Goal: Information Seeking & Learning: Learn about a topic

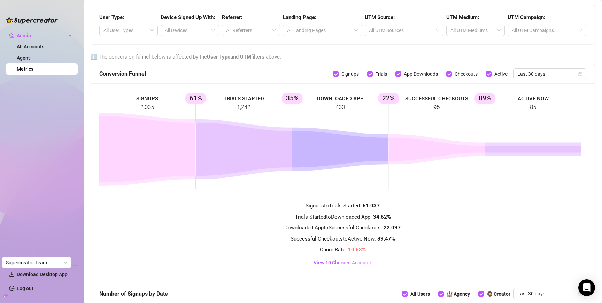
scroll to position [394, 0]
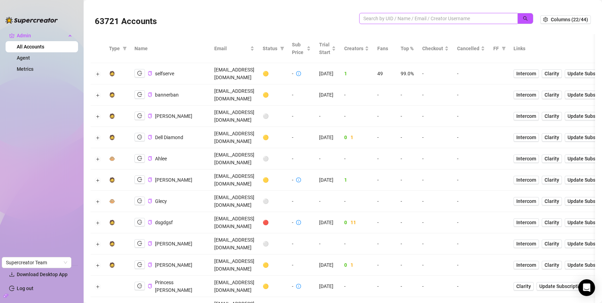
click at [395, 21] on input "search" at bounding box center [436, 19] width 145 height 8
type input "david v"
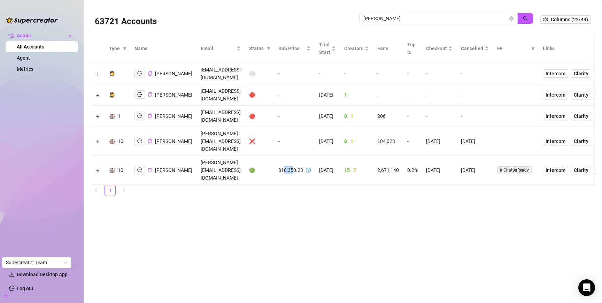
drag, startPoint x: 282, startPoint y: 154, endPoint x: 292, endPoint y: 154, distance: 10.5
click at [292, 166] on div "$10,350.23" at bounding box center [291, 170] width 25 height 8
click at [99, 168] on button "Expand row" at bounding box center [98, 171] width 6 height 6
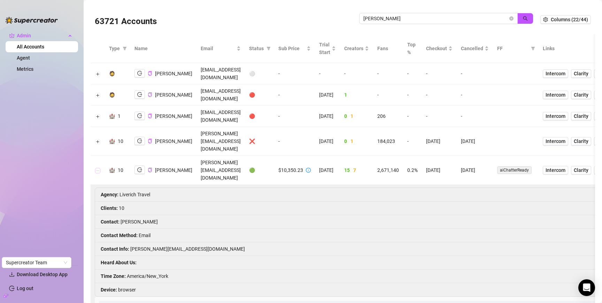
click at [99, 168] on button "Collapse row" at bounding box center [98, 171] width 6 height 6
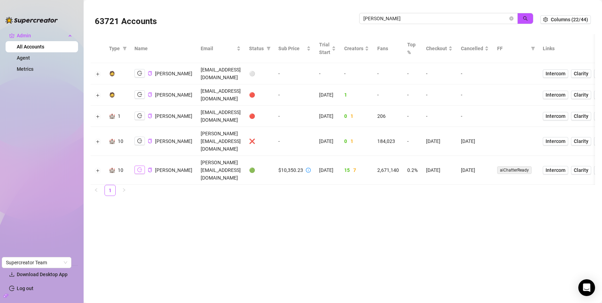
click at [136, 166] on button "button" at bounding box center [140, 170] width 10 height 8
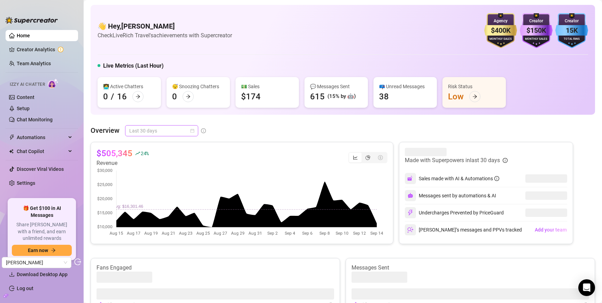
click at [166, 132] on span "Last 30 days" at bounding box center [161, 130] width 65 height 10
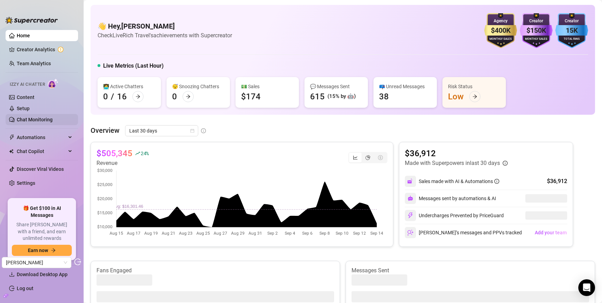
click at [33, 119] on link "Chat Monitoring" at bounding box center [35, 120] width 36 height 6
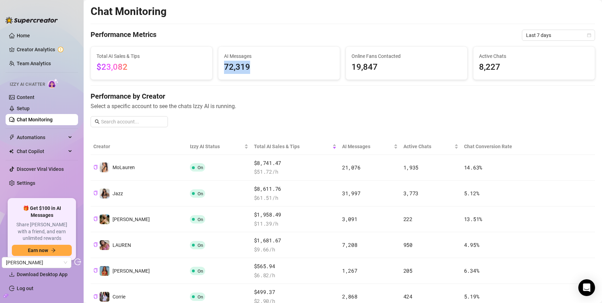
drag, startPoint x: 223, startPoint y: 67, endPoint x: 249, endPoint y: 67, distance: 25.8
click at [249, 67] on div "AI Messages 72,319" at bounding box center [279, 63] width 121 height 33
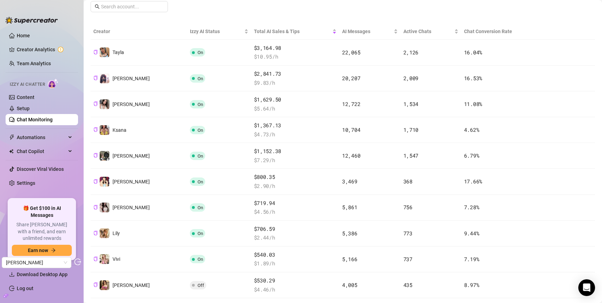
scroll to position [190, 0]
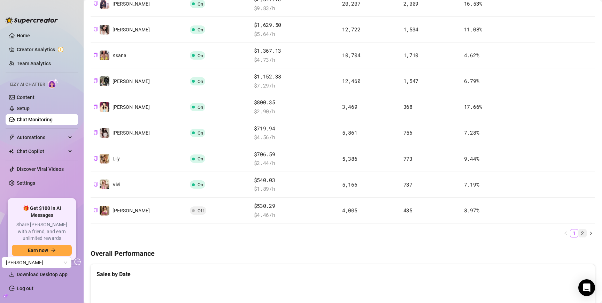
click at [579, 232] on link "2" at bounding box center [583, 233] width 8 height 8
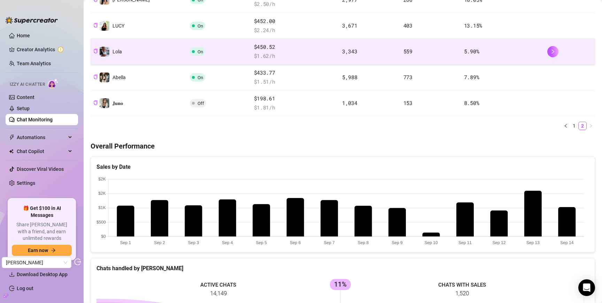
scroll to position [60, 0]
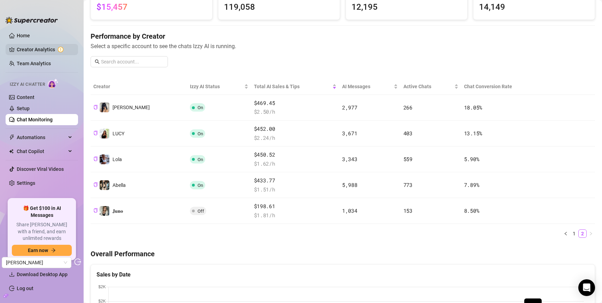
click at [30, 49] on link "Creator Analytics" at bounding box center [45, 49] width 56 height 11
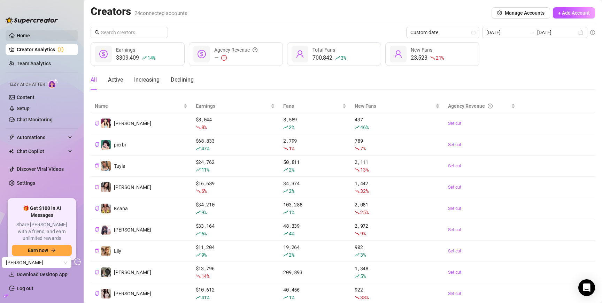
click at [21, 36] on link "Home" at bounding box center [23, 36] width 13 height 6
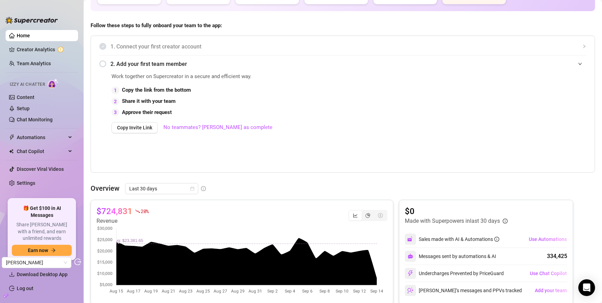
scroll to position [169, 0]
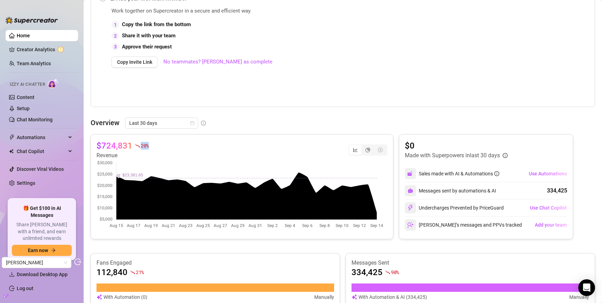
drag, startPoint x: 134, startPoint y: 144, endPoint x: 152, endPoint y: 147, distance: 18.4
click at [152, 147] on div "$724,831 20 % Revenue" at bounding box center [242, 150] width 291 height 20
click at [157, 146] on div "$724,831 20 % Revenue" at bounding box center [242, 150] width 291 height 20
drag, startPoint x: 155, startPoint y: 146, endPoint x: 108, endPoint y: 146, distance: 46.4
click at [108, 146] on div "$724,831 20 % Revenue" at bounding box center [242, 150] width 291 height 20
